Goal: Information Seeking & Learning: Learn about a topic

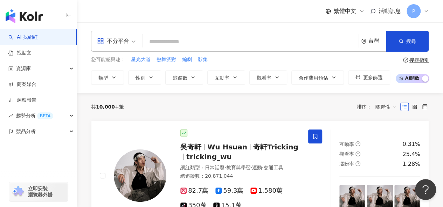
paste input "**********"
type input "**********"
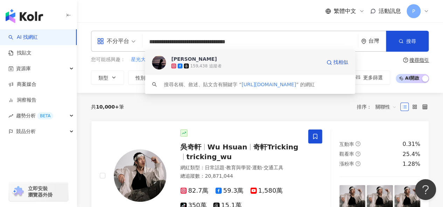
click at [239, 63] on div "159,438 追蹤者" at bounding box center [246, 66] width 150 height 7
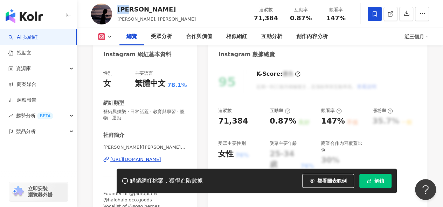
drag, startPoint x: 134, startPoint y: 10, endPoint x: 119, endPoint y: 12, distance: 14.8
click at [119, 12] on div "[PERSON_NAME]" at bounding box center [156, 9] width 78 height 9
copy div "李霈瑜"
click at [266, 21] on span "71,384" at bounding box center [265, 17] width 24 height 7
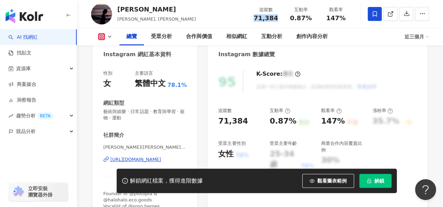
click at [266, 21] on span "71,384" at bounding box center [265, 17] width 24 height 7
copy span "71,384"
click at [302, 20] on span "0.87%" at bounding box center [301, 18] width 22 height 7
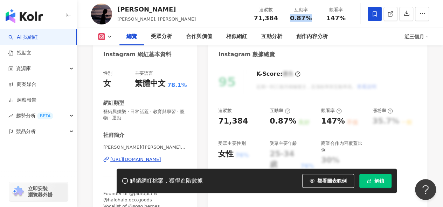
copy span "0.87%"
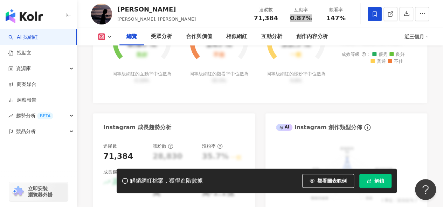
scroll to position [350, 0]
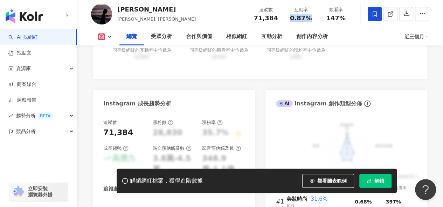
click at [383, 183] on span "解鎖" at bounding box center [379, 181] width 10 height 6
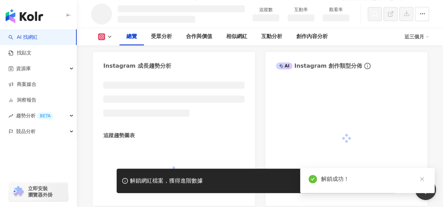
scroll to position [369, 0]
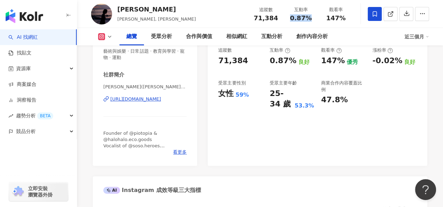
scroll to position [105, 0]
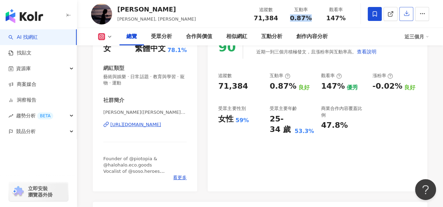
click at [406, 16] on icon "button" at bounding box center [406, 13] width 5 height 5
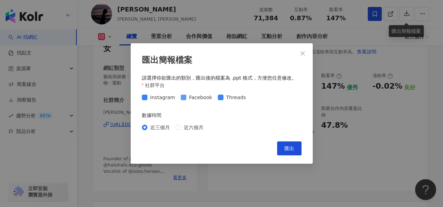
click at [202, 98] on span "Facebook" at bounding box center [200, 98] width 29 height 8
click at [230, 98] on span "Threads" at bounding box center [235, 98] width 25 height 8
click at [289, 147] on span "匯出" at bounding box center [289, 149] width 10 height 6
